Goal: Task Accomplishment & Management: Use online tool/utility

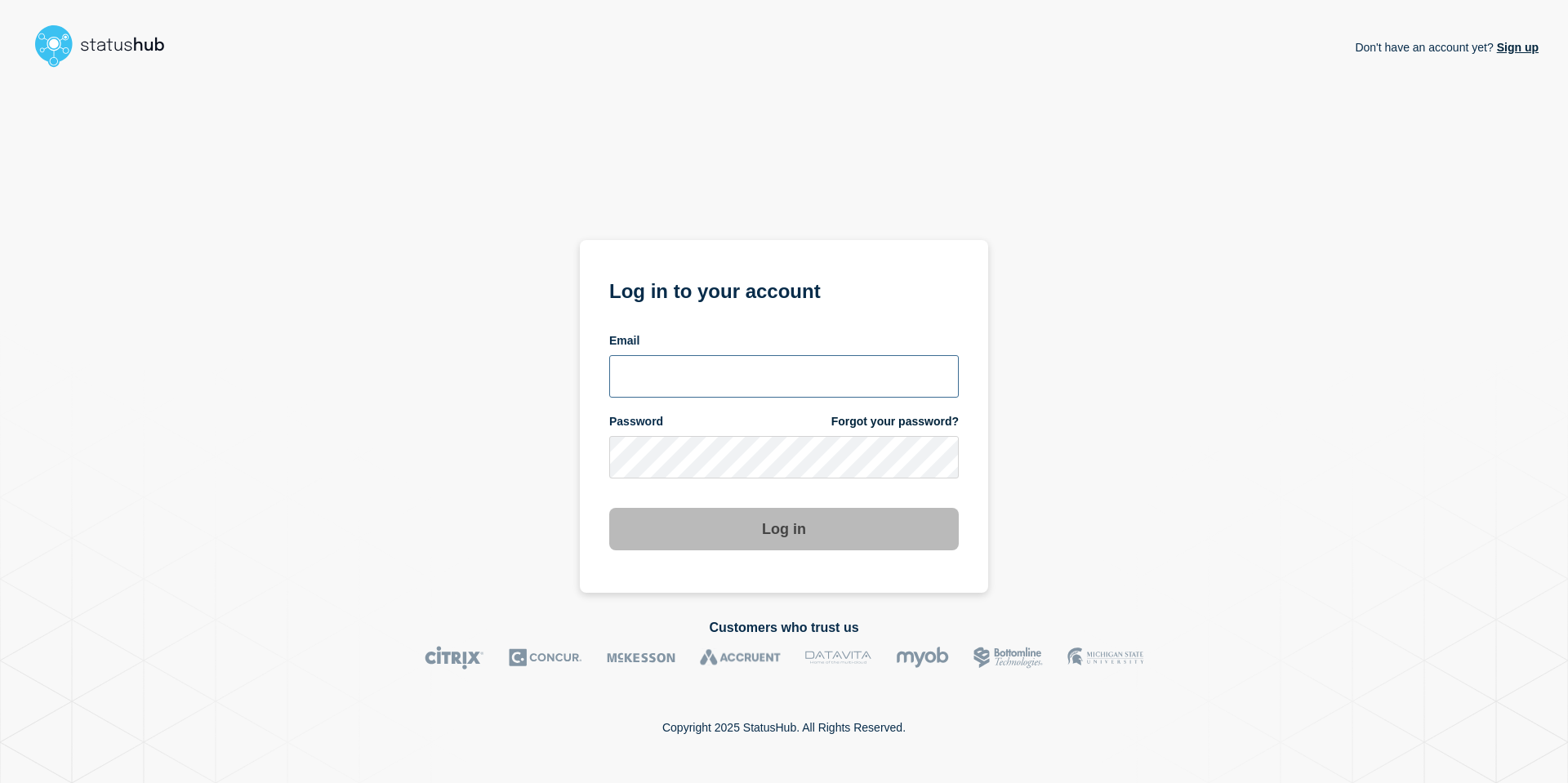
click at [745, 369] on input "email input" at bounding box center [784, 377] width 350 height 43
click at [745, 369] on input "email input" at bounding box center [784, 377] width 350 height 43
type input "nedvanroi.bautil@catonetworks.com"
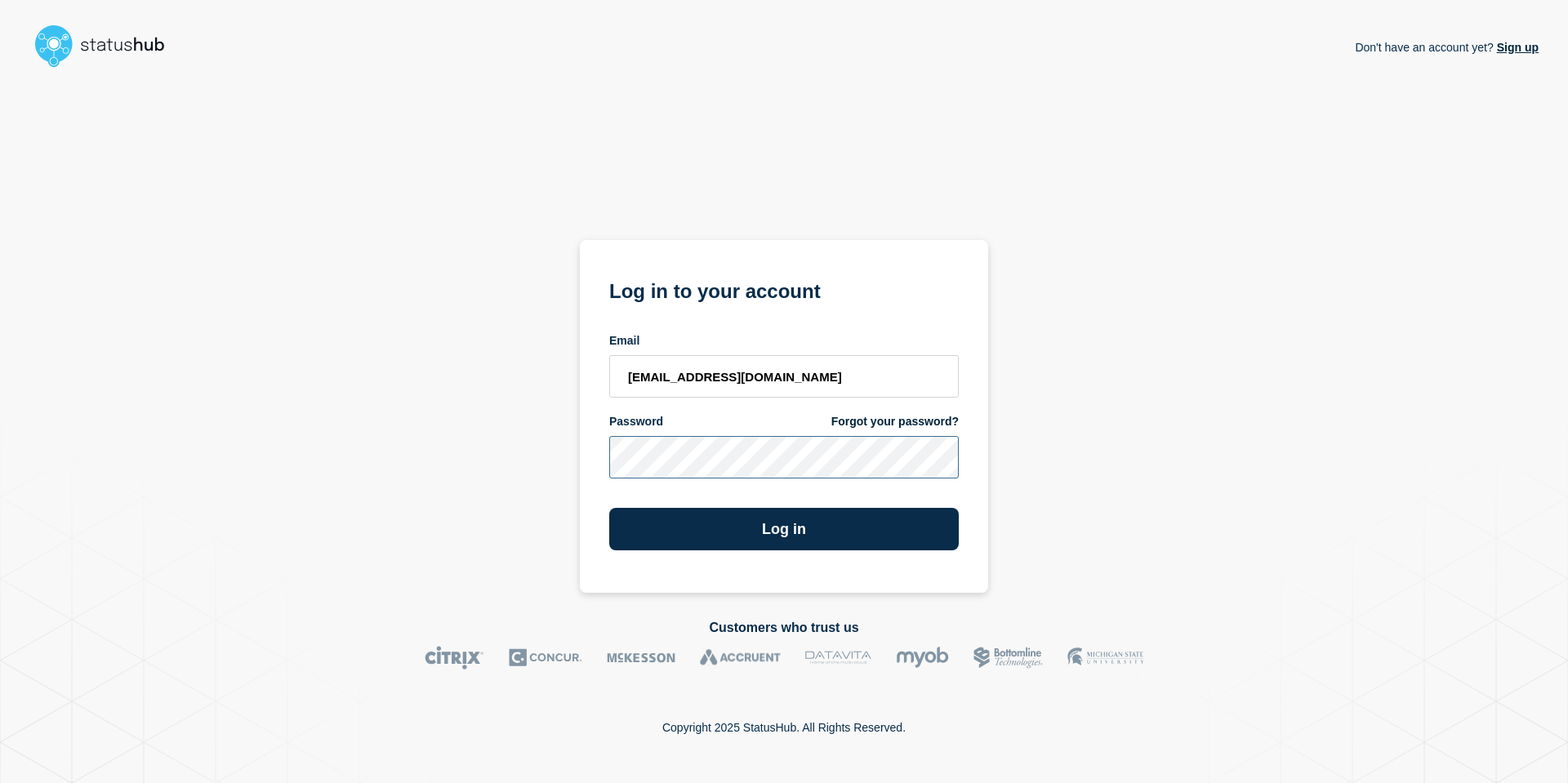
click at [609, 508] on button "Log in" at bounding box center [784, 529] width 350 height 43
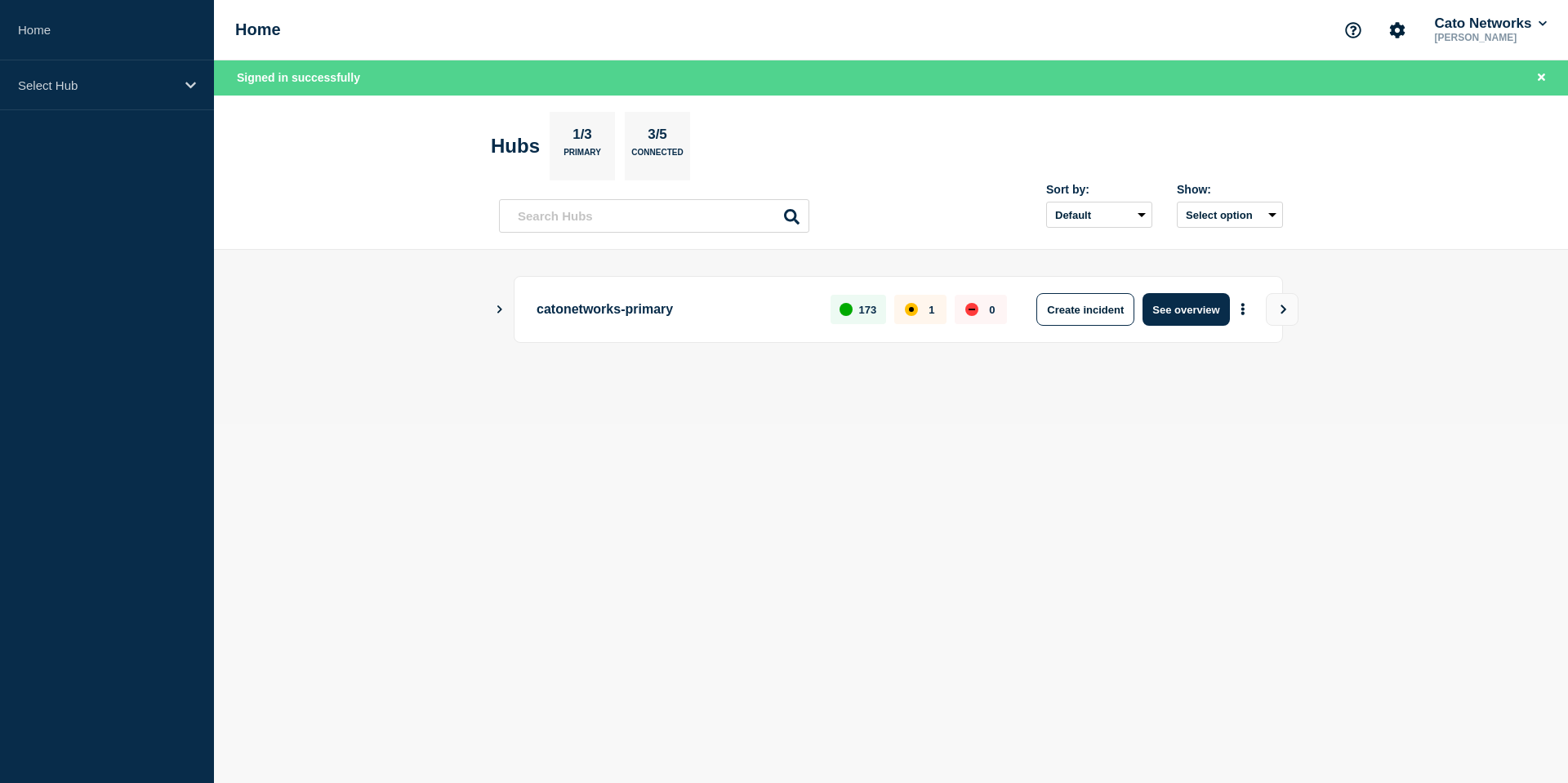
click at [928, 314] on p "1" at bounding box center [931, 309] width 6 height 12
click at [912, 310] on div "affected" at bounding box center [911, 309] width 5 height 5
click at [1174, 314] on button "See overview" at bounding box center [1185, 309] width 86 height 33
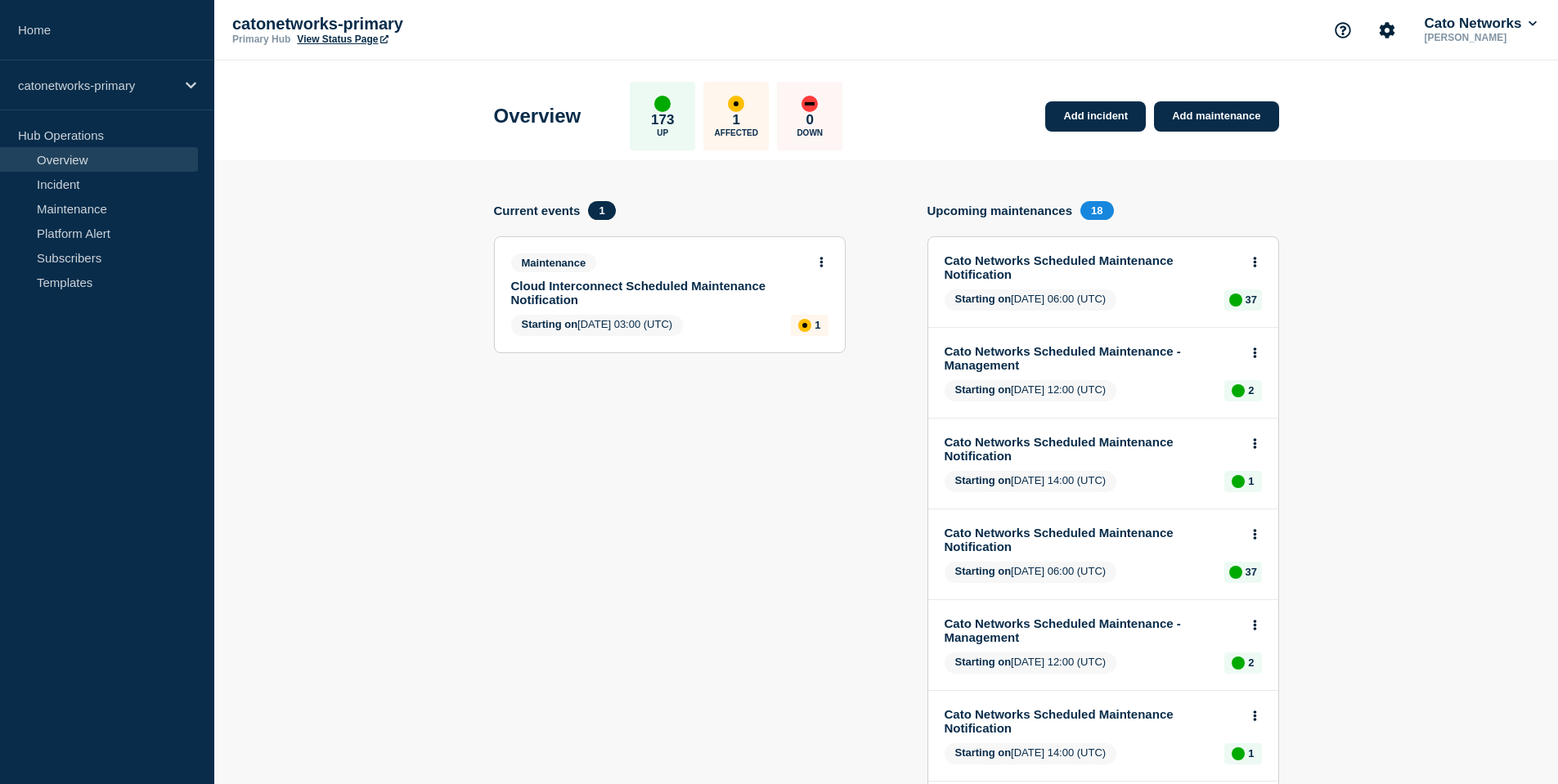
click at [679, 307] on link "Cloud Interconnect Scheduled Maintenance Notification" at bounding box center [659, 293] width 295 height 28
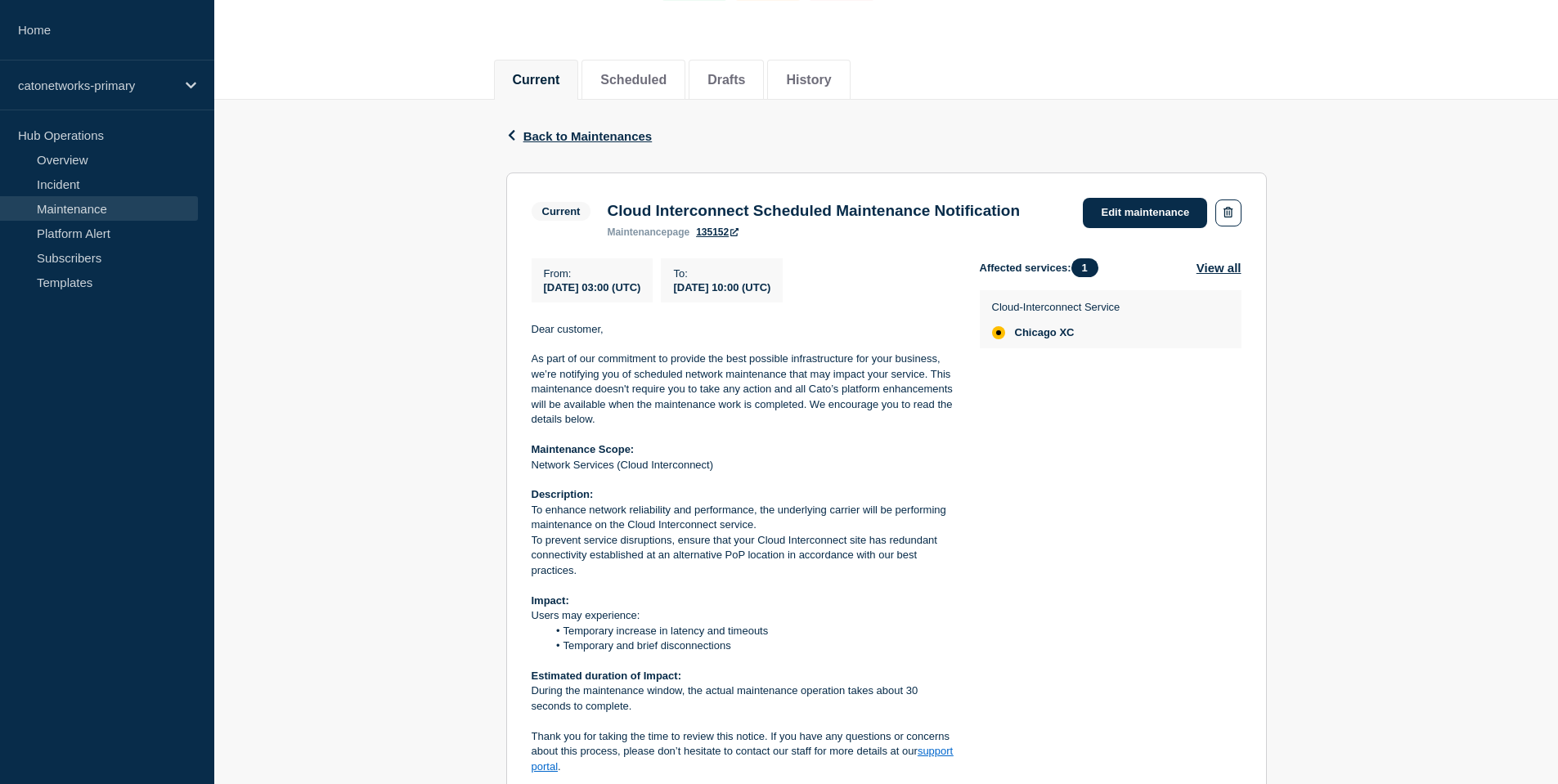
scroll to position [348, 0]
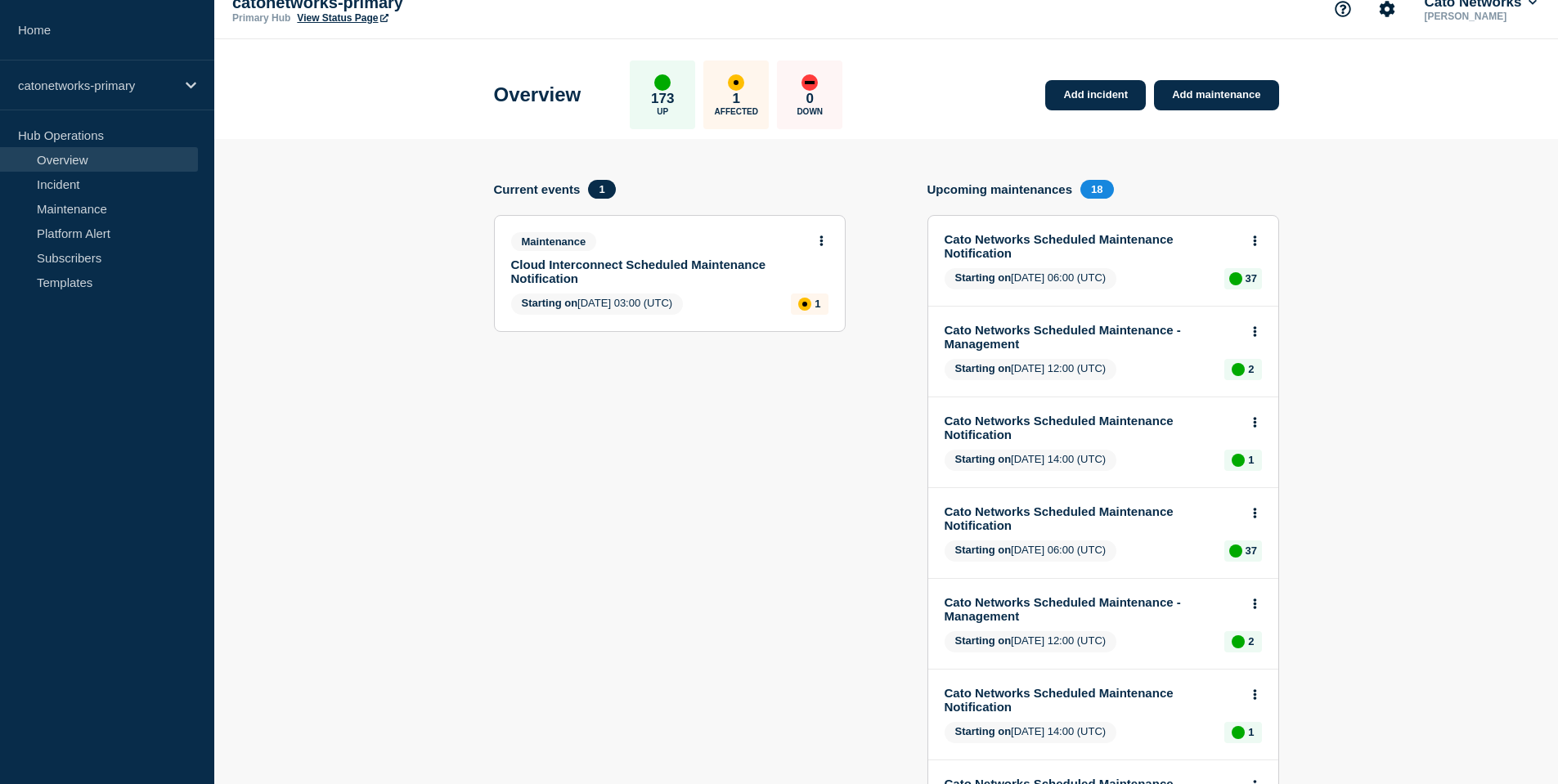
scroll to position [24, 0]
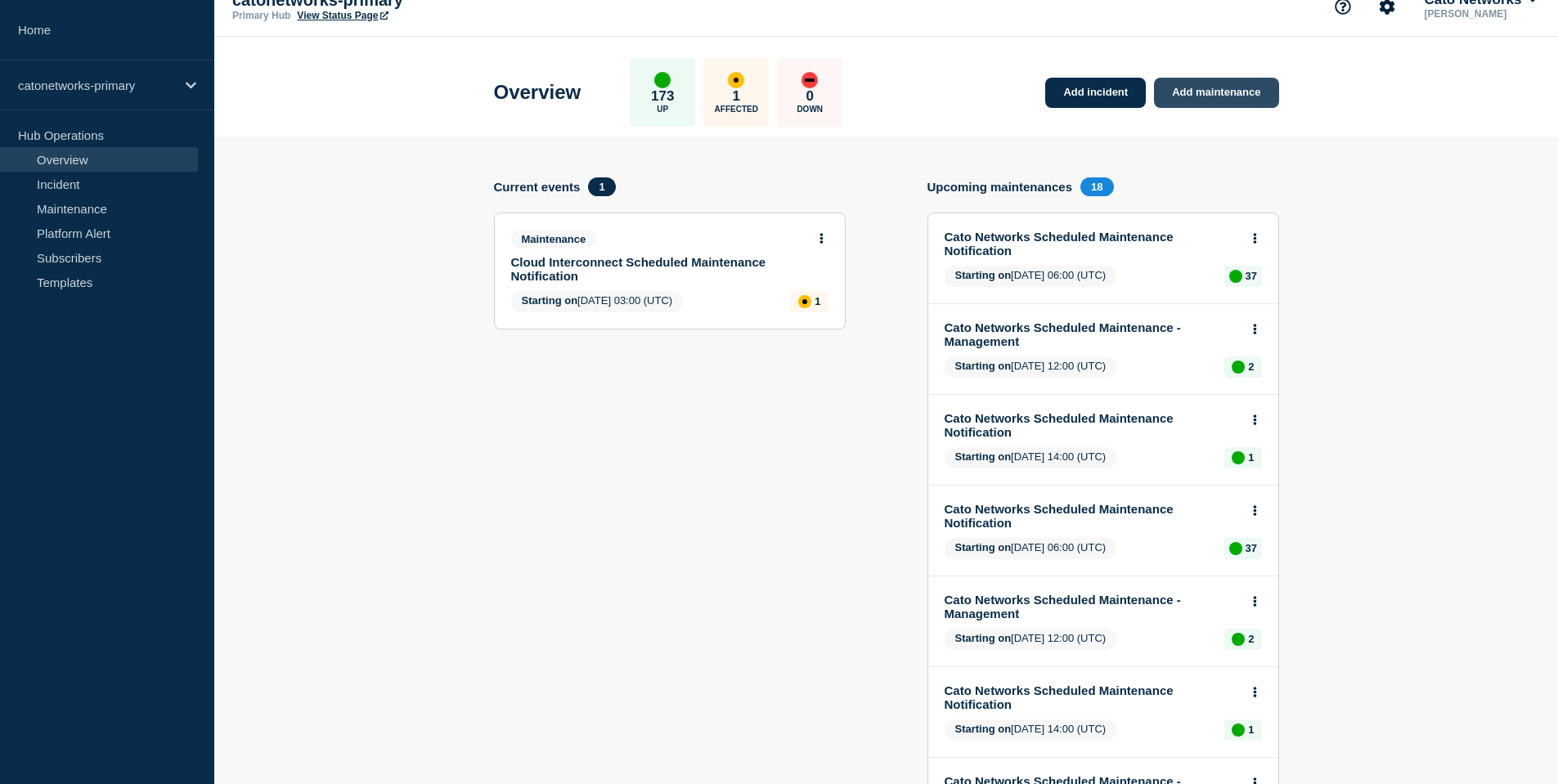
click at [1235, 97] on link "Add maintenance" at bounding box center [1216, 93] width 124 height 30
